Goal: Task Accomplishment & Management: Use online tool/utility

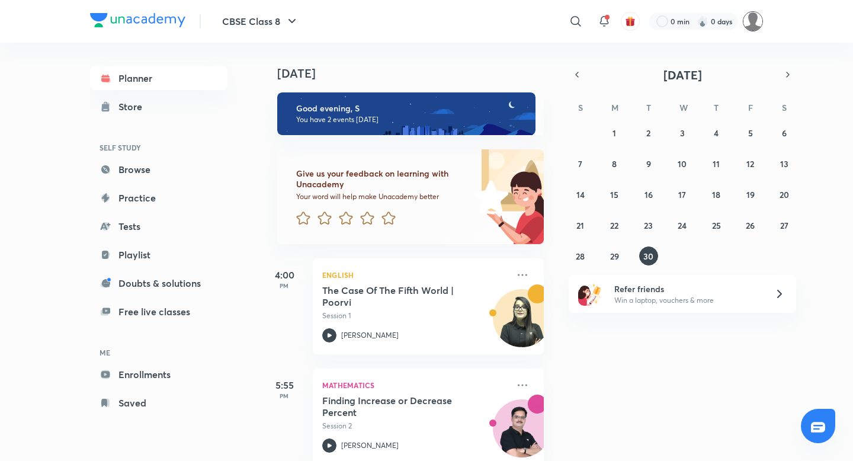
click at [751, 28] on img at bounding box center [753, 21] width 20 height 20
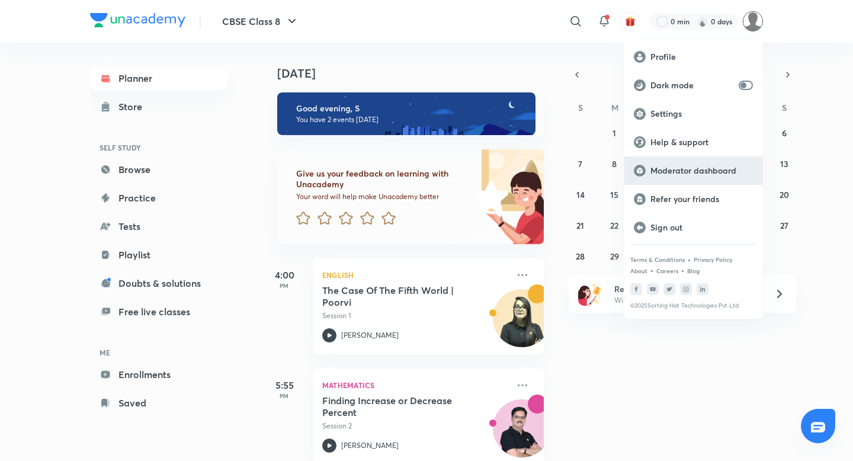
click at [679, 166] on p "Moderator dashboard" at bounding box center [702, 170] width 103 height 11
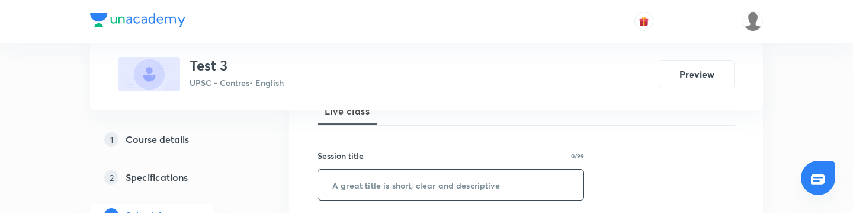
scroll to position [188, 0]
click at [379, 189] on input "text" at bounding box center [450, 183] width 265 height 30
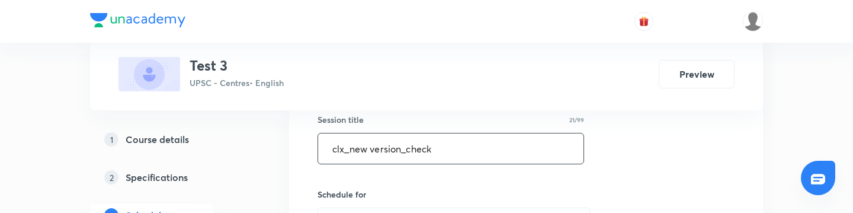
scroll to position [239, 0]
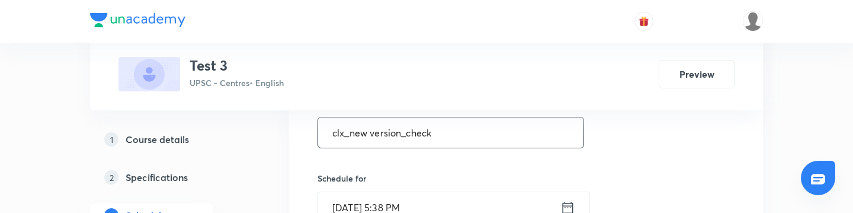
click at [370, 134] on input "clx_new version_check" at bounding box center [450, 132] width 265 height 30
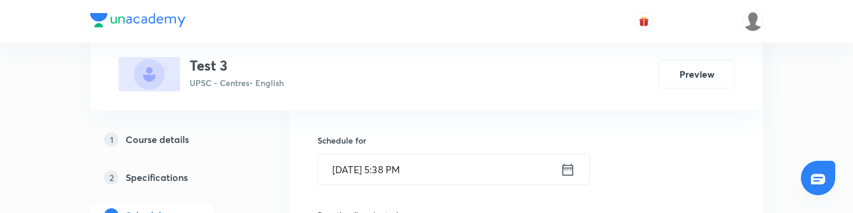
scroll to position [281, 0]
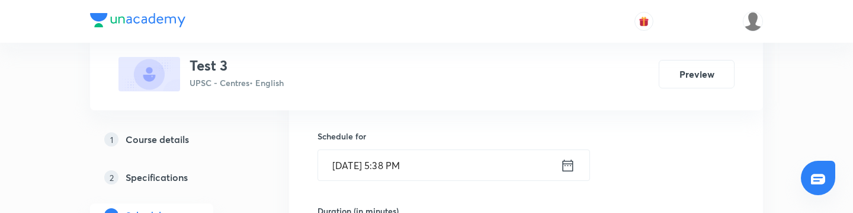
type input "clx_new_version_check"
click at [568, 166] on icon at bounding box center [568, 165] width 15 height 17
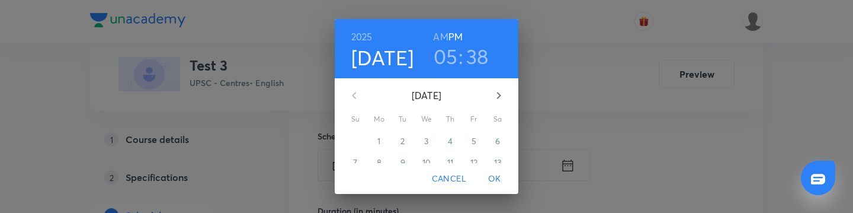
click at [456, 60] on h3 "05" at bounding box center [446, 56] width 24 height 25
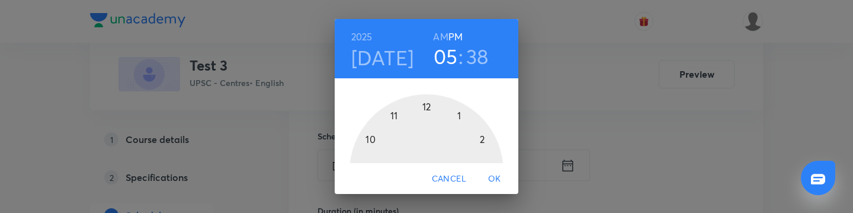
scroll to position [96, 0]
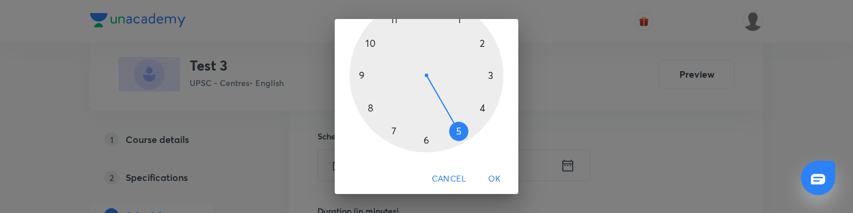
click at [429, 142] on div at bounding box center [427, 75] width 154 height 154
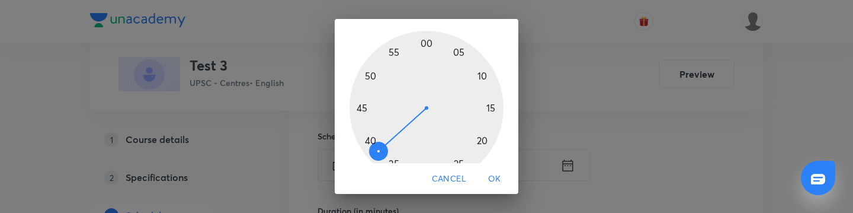
scroll to position [56, 0]
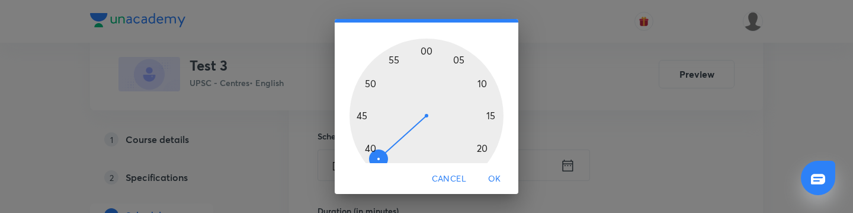
click at [422, 52] on div at bounding box center [427, 116] width 154 height 154
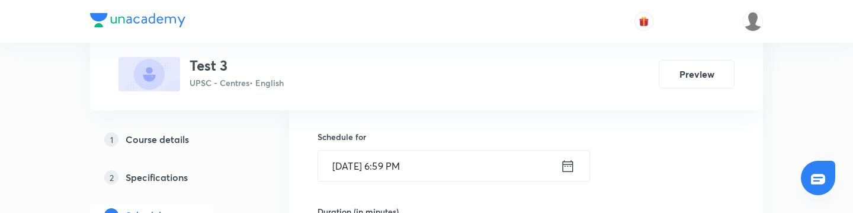
scroll to position [278, 0]
click at [415, 168] on input "Sept 30, 2025, 6:59 PM" at bounding box center [439, 168] width 242 height 30
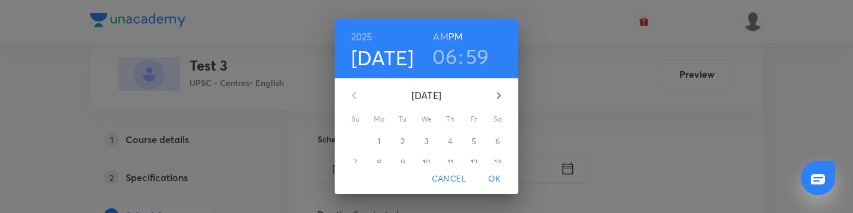
click at [470, 56] on h3 "59" at bounding box center [478, 56] width 24 height 25
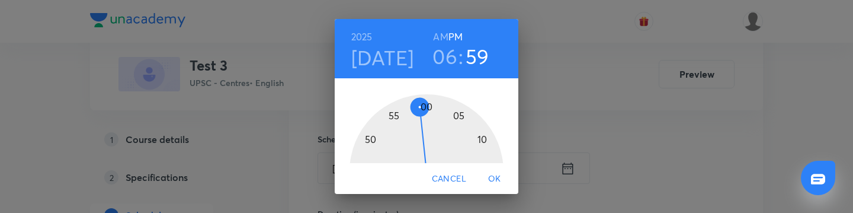
click at [425, 105] on div at bounding box center [427, 171] width 154 height 154
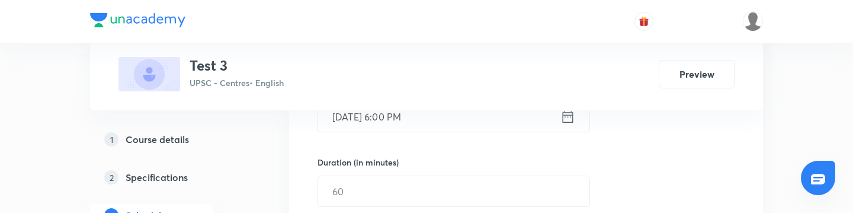
scroll to position [346, 0]
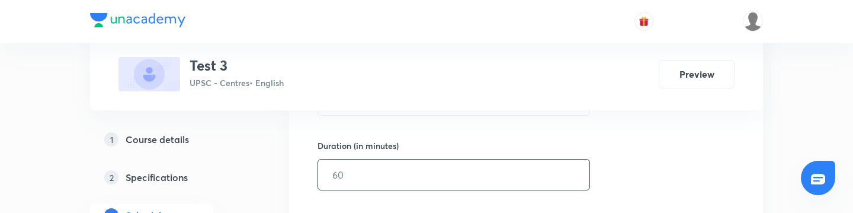
click at [388, 185] on input "text" at bounding box center [453, 174] width 271 height 30
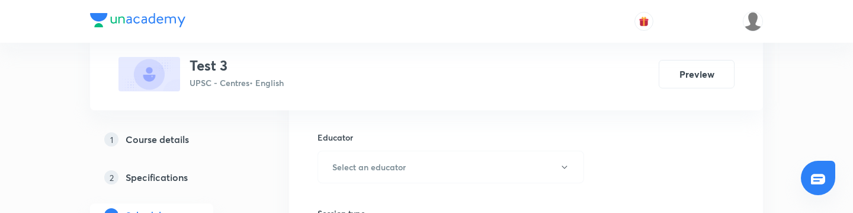
scroll to position [430, 0]
type input "30"
click at [391, 161] on h6 "Select an educator" at bounding box center [368, 166] width 73 height 12
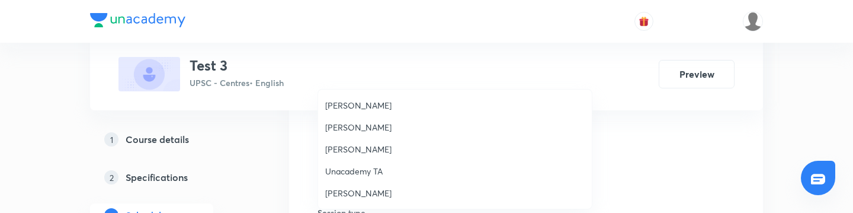
click at [361, 111] on span "Rahul Tilwani" at bounding box center [455, 105] width 260 height 12
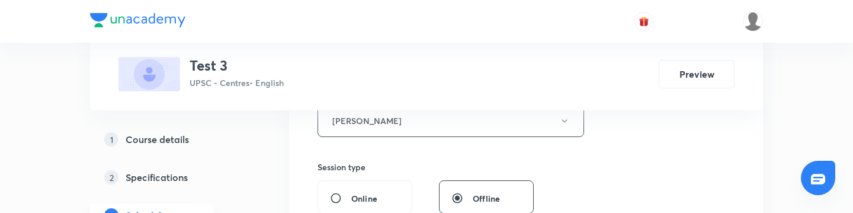
scroll to position [473, 0]
click at [411, 119] on button "Rahul Tilwani" at bounding box center [451, 122] width 267 height 33
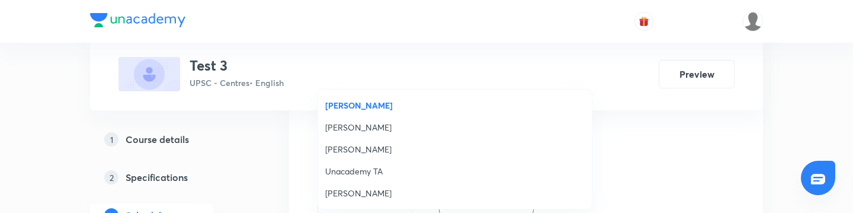
click at [386, 132] on span "Chayan Mehta" at bounding box center [455, 127] width 260 height 12
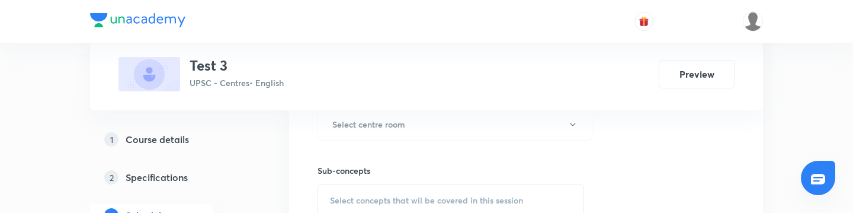
scroll to position [622, 0]
click at [399, 127] on h6 "Select centre room" at bounding box center [368, 126] width 73 height 12
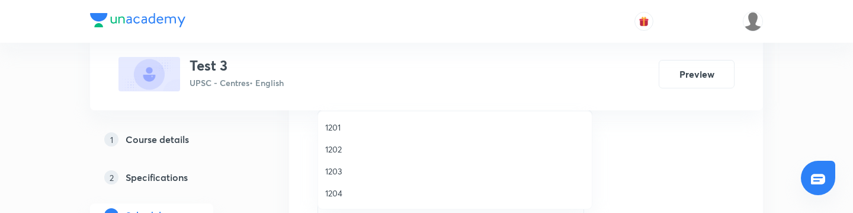
click at [383, 153] on span "1202" at bounding box center [455, 149] width 260 height 12
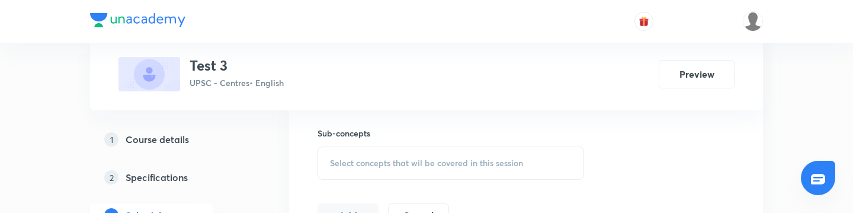
scroll to position [662, 0]
click at [388, 158] on span "Select concepts that wil be covered in this session" at bounding box center [426, 162] width 193 height 9
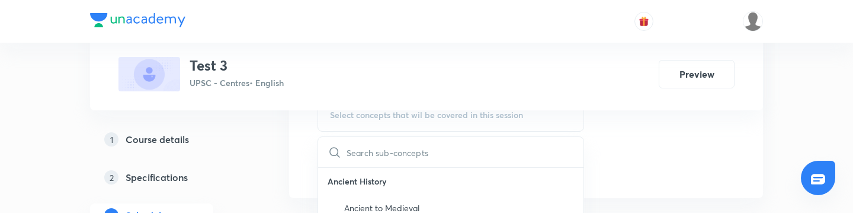
scroll to position [716, 0]
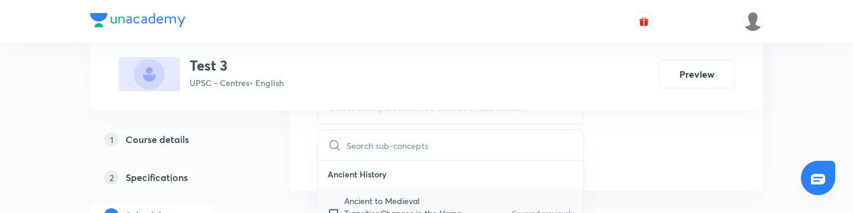
click at [350, 206] on p "Ancient to Medieval TransitionChanges in the Varna System" at bounding box center [404, 212] width 120 height 37
checkbox input "true"
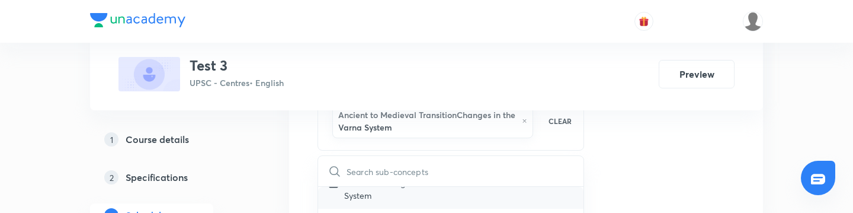
scroll to position [55, 0]
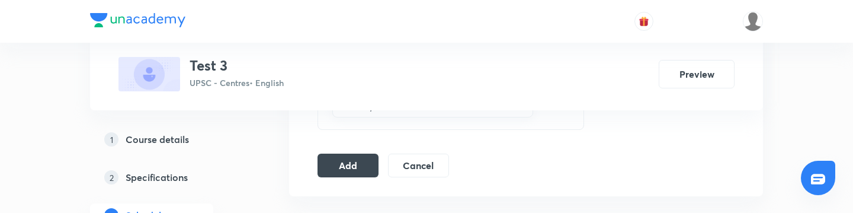
scroll to position [743, 0]
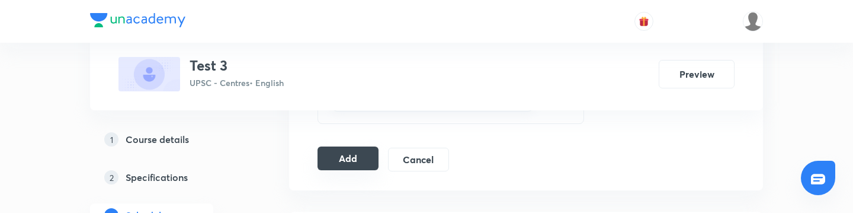
click at [325, 169] on button "Add" at bounding box center [348, 158] width 61 height 24
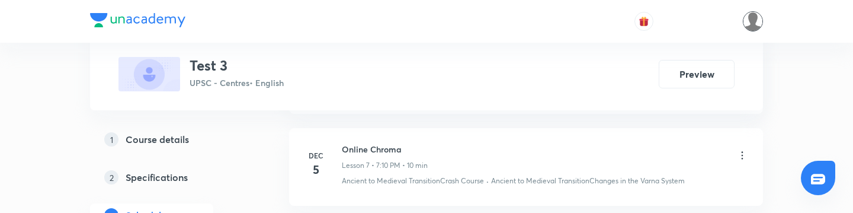
click at [754, 20] on img at bounding box center [753, 21] width 20 height 20
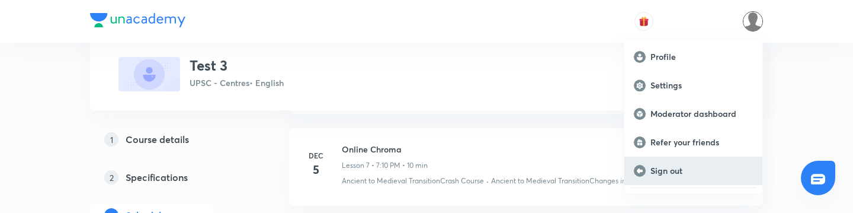
click at [685, 172] on p "Sign out" at bounding box center [702, 170] width 103 height 11
